Goal: Check status: Check status

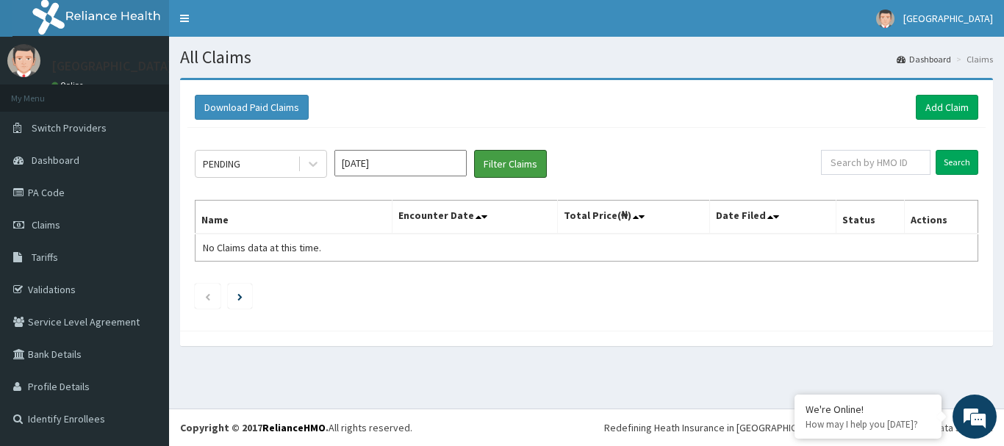
click at [475, 163] on button "Filter Claims" at bounding box center [510, 164] width 73 height 28
click at [260, 176] on div "PENDING" at bounding box center [261, 164] width 132 height 28
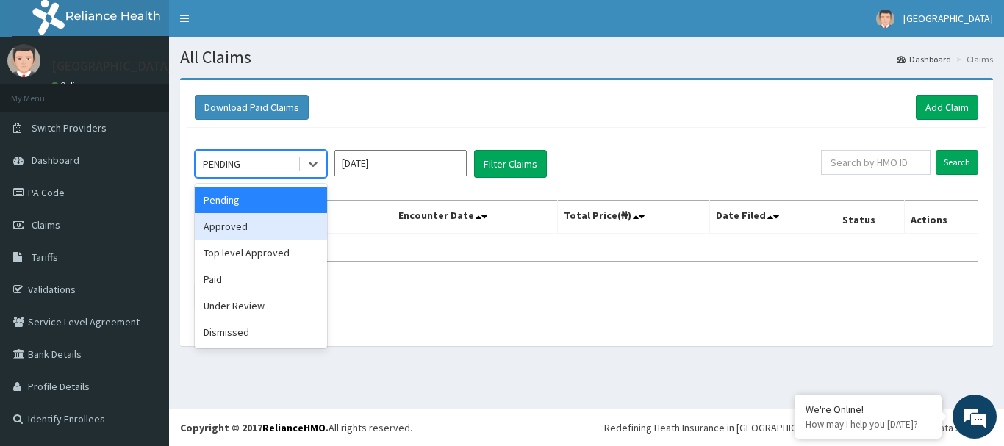
click at [258, 226] on div "Approved" at bounding box center [261, 226] width 132 height 26
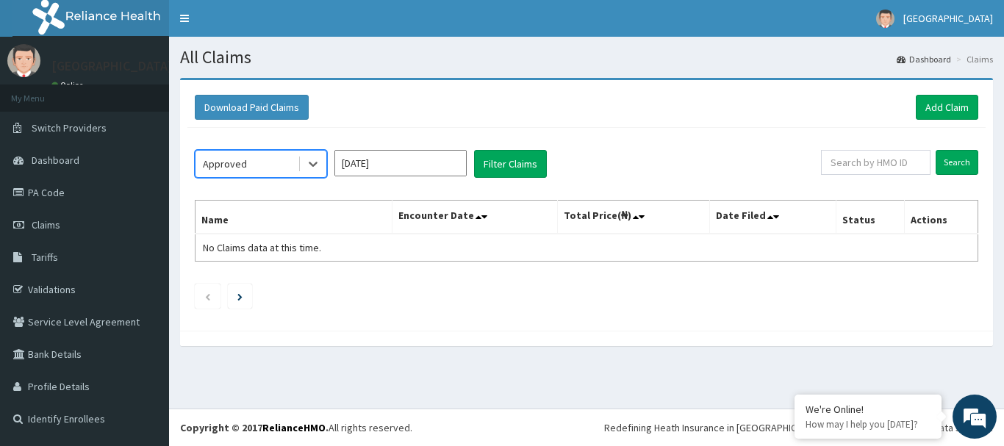
click at [275, 169] on div "Approved" at bounding box center [247, 164] width 102 height 24
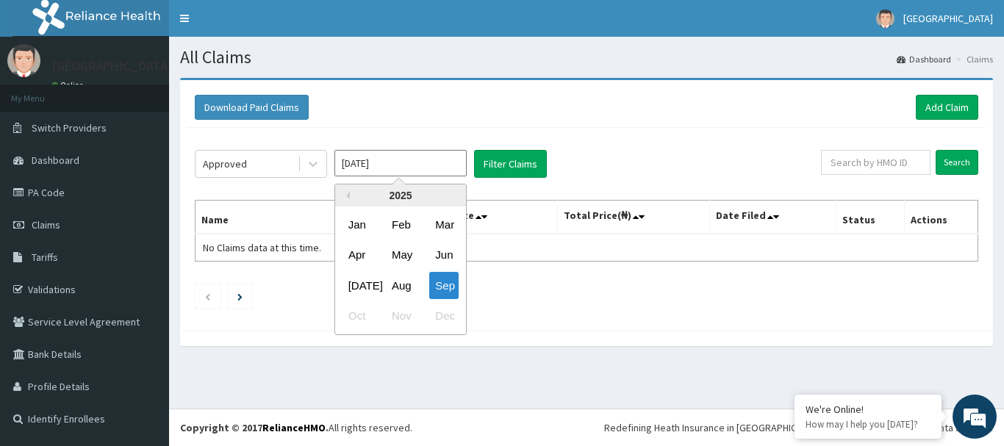
click at [385, 175] on input "[DATE]" at bounding box center [400, 163] width 132 height 26
click at [392, 284] on div "Aug" at bounding box center [400, 285] width 29 height 27
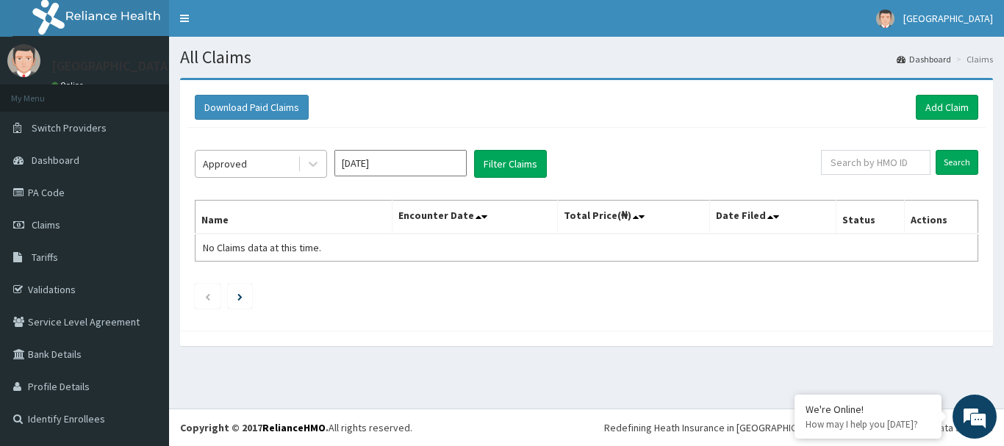
click at [285, 173] on div "Approved" at bounding box center [247, 164] width 102 height 24
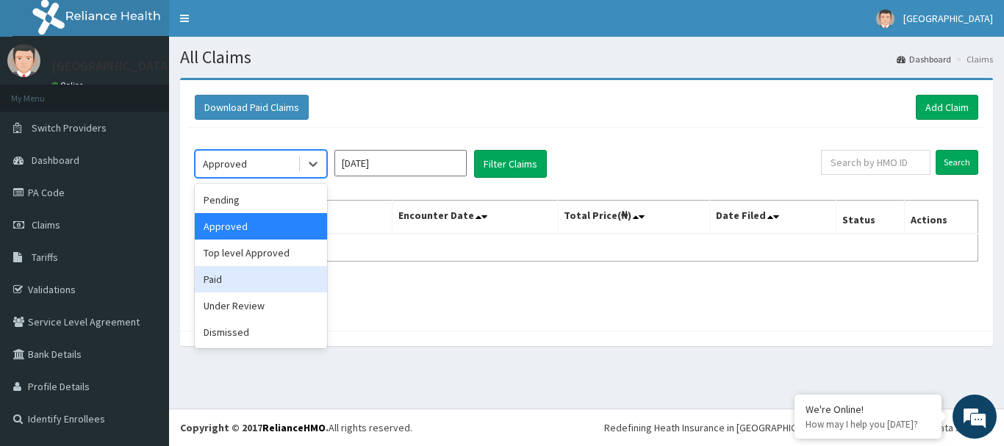
click at [241, 278] on div "Paid" at bounding box center [261, 279] width 132 height 26
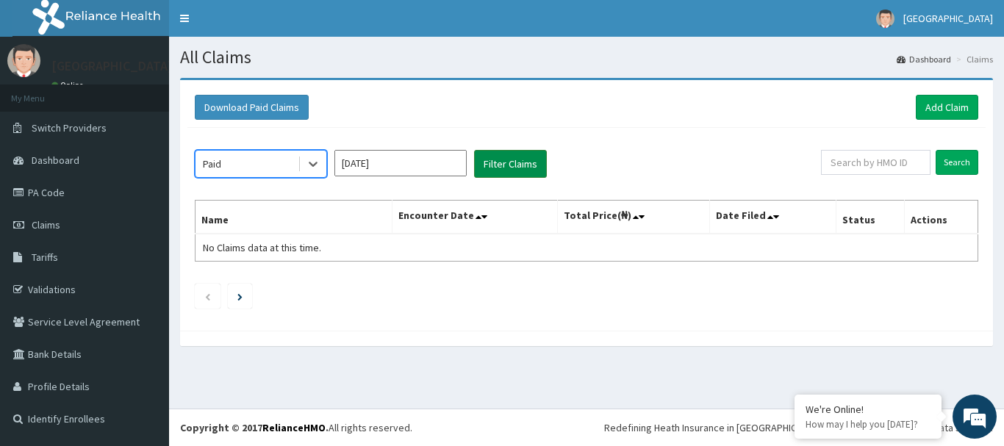
click at [488, 168] on button "Filter Claims" at bounding box center [510, 164] width 73 height 28
click at [492, 165] on button "Filter Claims" at bounding box center [510, 164] width 73 height 28
click at [487, 165] on button "Filter Claims" at bounding box center [510, 164] width 73 height 28
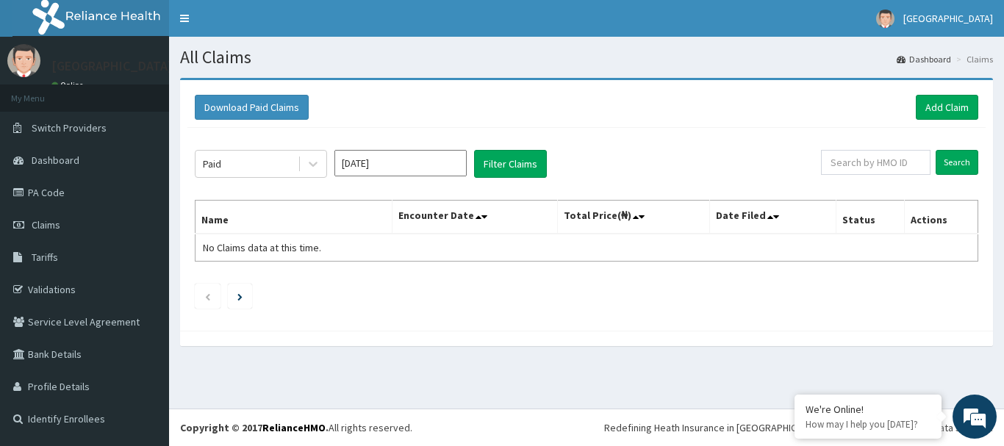
click at [471, 164] on div "Paid [DATE] Filter Claims" at bounding box center [508, 164] width 626 height 28
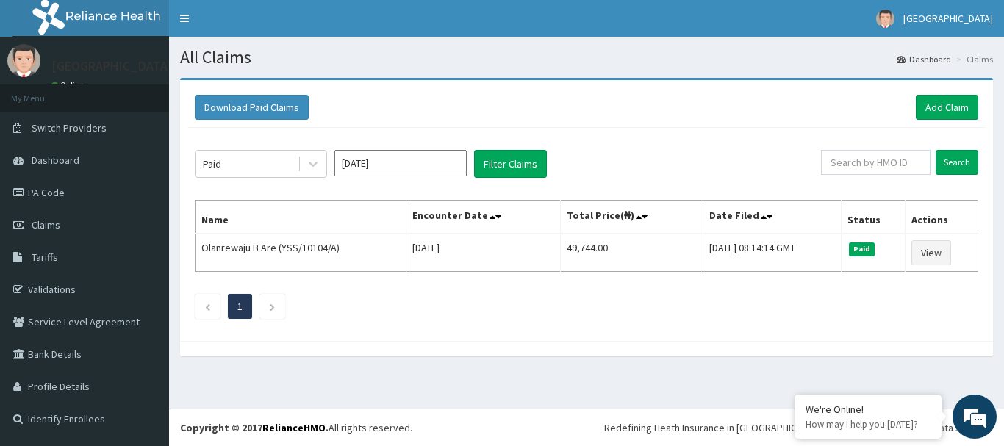
click at [403, 174] on input "[DATE]" at bounding box center [400, 163] width 132 height 26
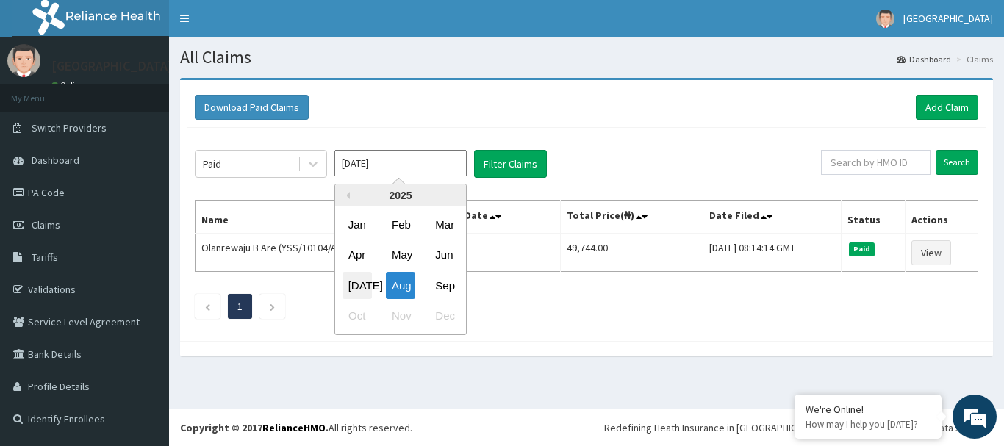
click at [358, 280] on div "[DATE]" at bounding box center [357, 285] width 29 height 27
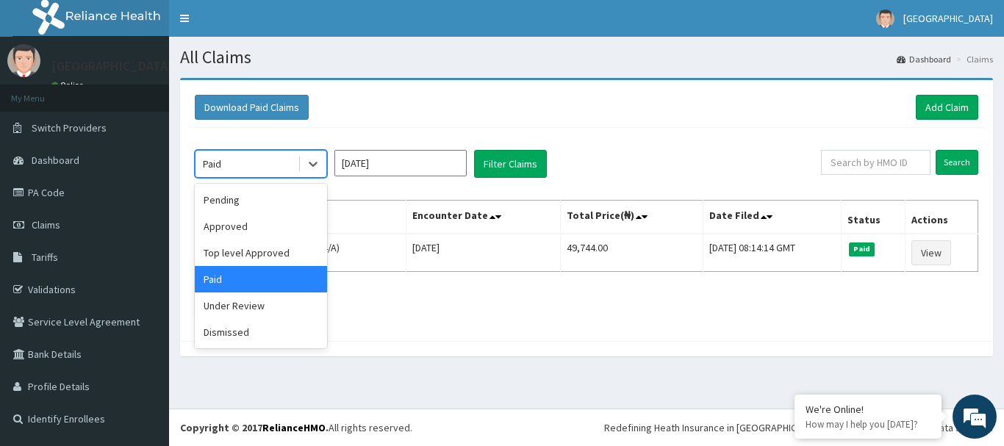
click at [260, 154] on div "Paid" at bounding box center [247, 164] width 102 height 24
click at [278, 279] on div "Paid" at bounding box center [261, 279] width 132 height 26
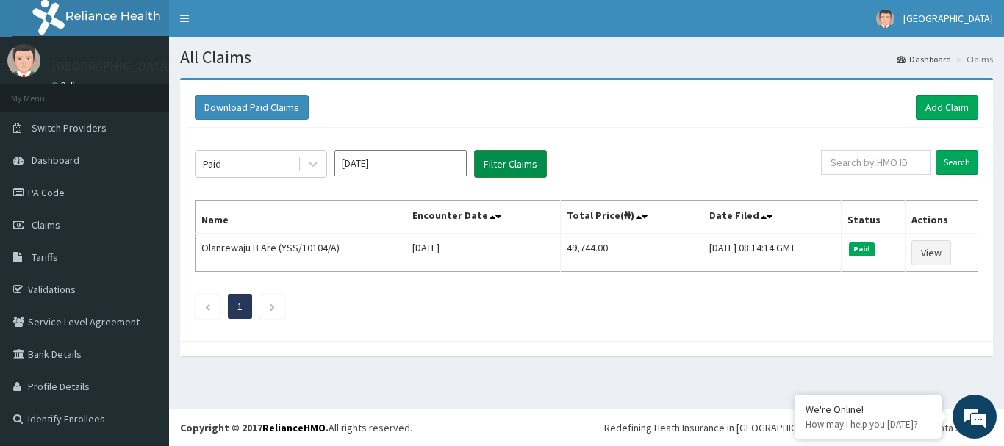
click at [494, 171] on button "Filter Claims" at bounding box center [510, 164] width 73 height 28
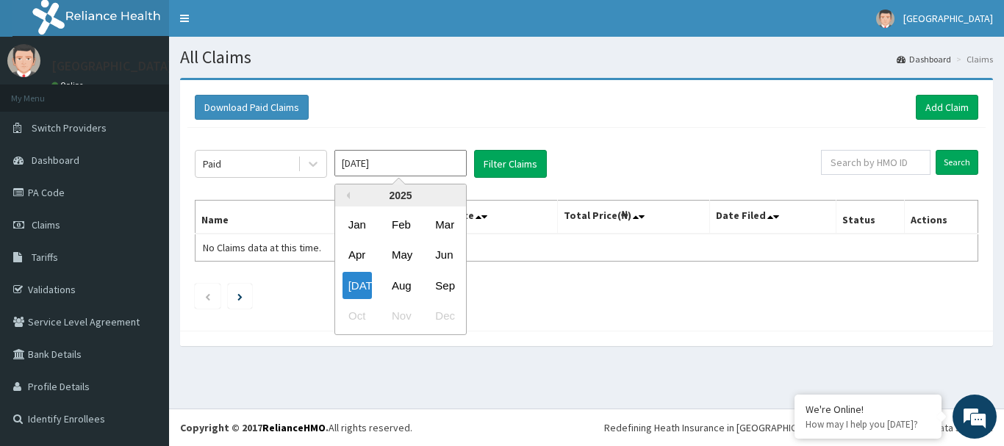
click at [382, 165] on input "[DATE]" at bounding box center [400, 163] width 132 height 26
click at [409, 283] on div "Aug" at bounding box center [400, 285] width 29 height 27
type input "[DATE]"
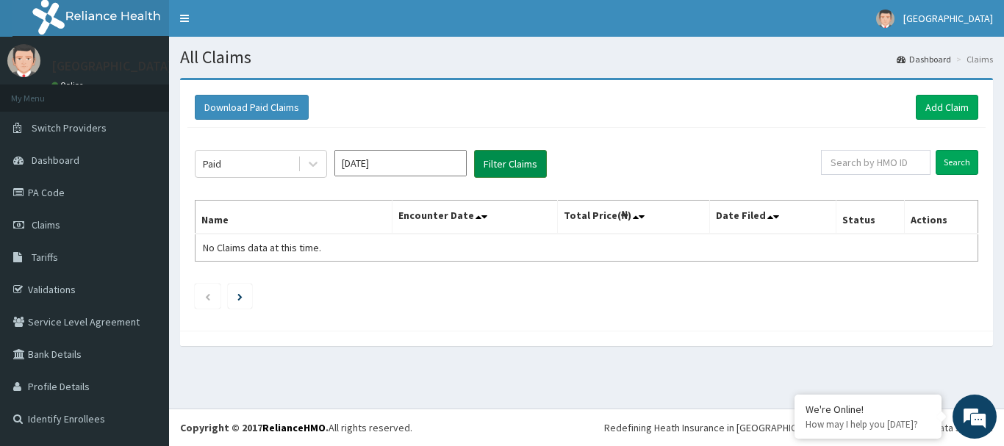
click at [517, 163] on button "Filter Claims" at bounding box center [510, 164] width 73 height 28
click at [386, 165] on input "[DATE]" at bounding box center [400, 163] width 132 height 26
click at [501, 175] on button "Filter Claims" at bounding box center [510, 164] width 73 height 28
